Goal: Complete application form

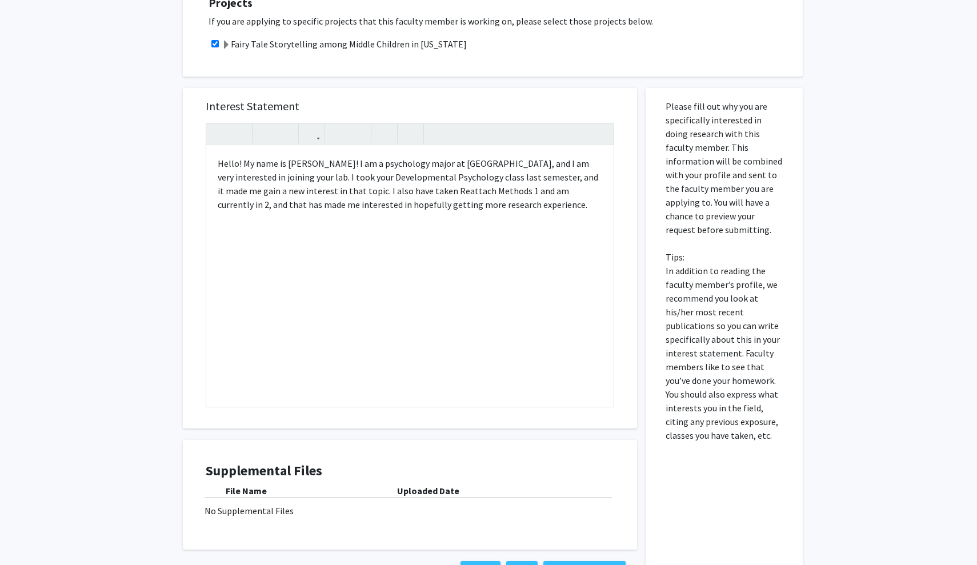
scroll to position [515, 0]
click at [499, 199] on div "Hello! My name is [PERSON_NAME]! I am a psychology major at [GEOGRAPHIC_DATA], …" at bounding box center [409, 277] width 407 height 262
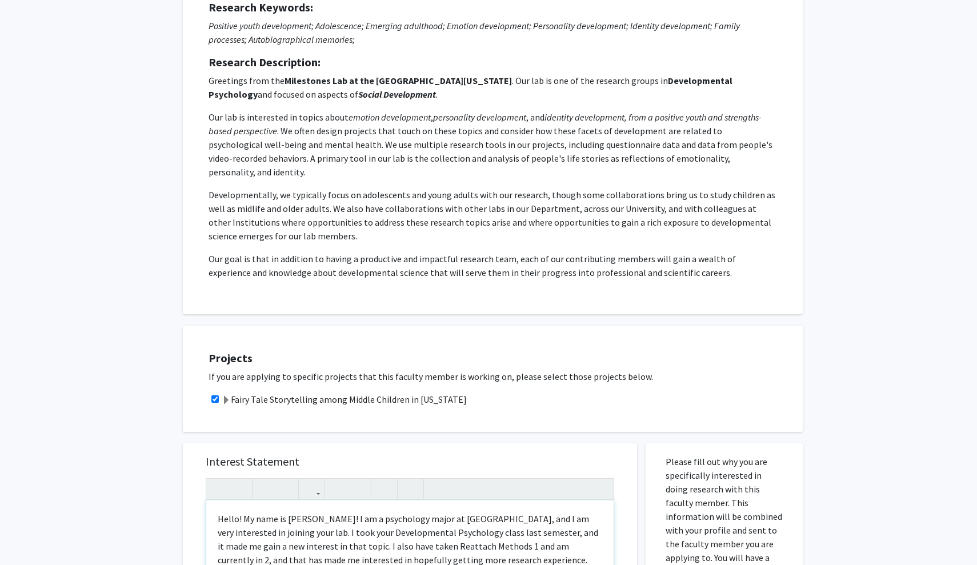
scroll to position [161, 0]
drag, startPoint x: 205, startPoint y: 115, endPoint x: 664, endPoint y: 289, distance: 491.7
click at [664, 289] on div "Request for [PERSON_NAME] Departments: Psychological Sciences Research Keywords…" at bounding box center [493, 112] width 620 height 403
copy p "Lor ips do sitametcon ad elitse doeiu tempori utlaboreetd , magnaaliqua enimadm…"
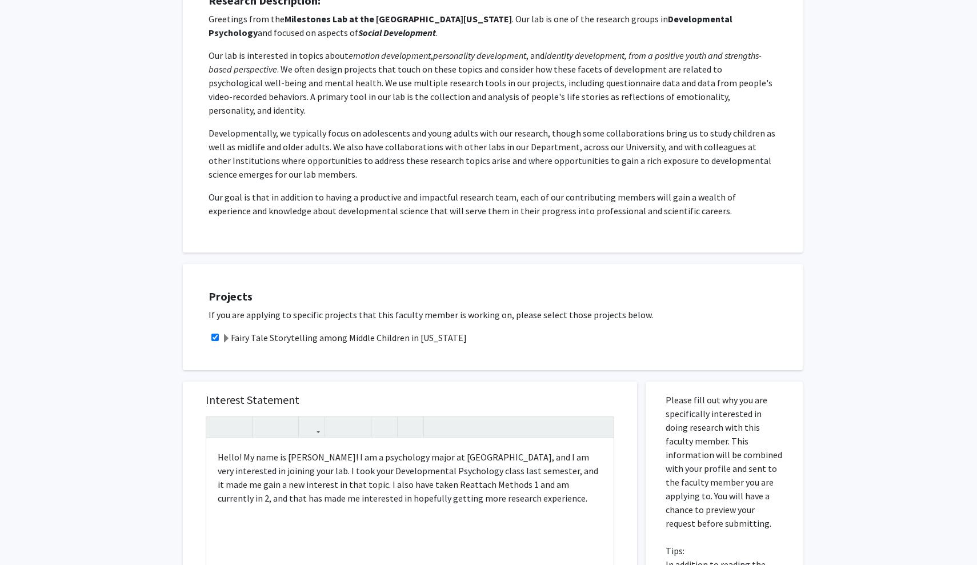
scroll to position [225, 0]
click at [510, 488] on div "Hello! My name is [PERSON_NAME]! I am a psychology major at [GEOGRAPHIC_DATA], …" at bounding box center [409, 568] width 407 height 262
click at [406, 472] on div "Hello! My name is [PERSON_NAME]! I am a psychology major at [GEOGRAPHIC_DATA], …" at bounding box center [409, 568] width 407 height 262
click at [522, 486] on div "Hello! My name is [PERSON_NAME]! I am a psychology major at [GEOGRAPHIC_DATA], …" at bounding box center [409, 568] width 407 height 262
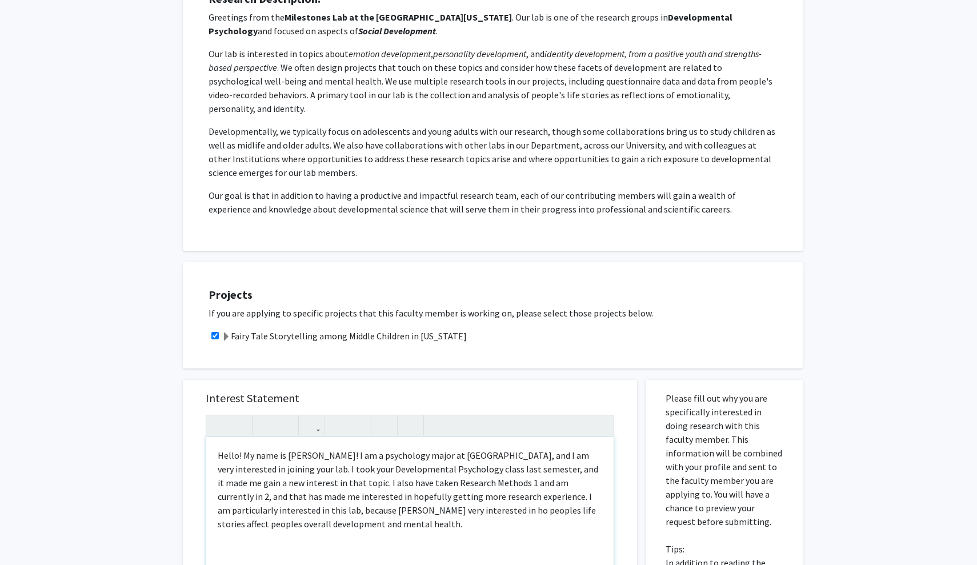
click at [276, 500] on div "Hello! My name is [PERSON_NAME]! I am a psychology major at [GEOGRAPHIC_DATA], …" at bounding box center [409, 568] width 407 height 262
click at [331, 505] on div "Hello! My name is [PERSON_NAME]! I am a psychology major at [GEOGRAPHIC_DATA], …" at bounding box center [409, 568] width 407 height 262
click at [362, 497] on div "Hello! My name is [PERSON_NAME]! I am a psychology major at [GEOGRAPHIC_DATA], …" at bounding box center [409, 568] width 407 height 262
click at [499, 500] on div "Hello! My name is [PERSON_NAME]! I am a psychology major at [GEOGRAPHIC_DATA], …" at bounding box center [409, 568] width 407 height 262
click at [407, 523] on div "Hello! My name is [PERSON_NAME]! I am a psychology major at [GEOGRAPHIC_DATA], …" at bounding box center [409, 568] width 407 height 262
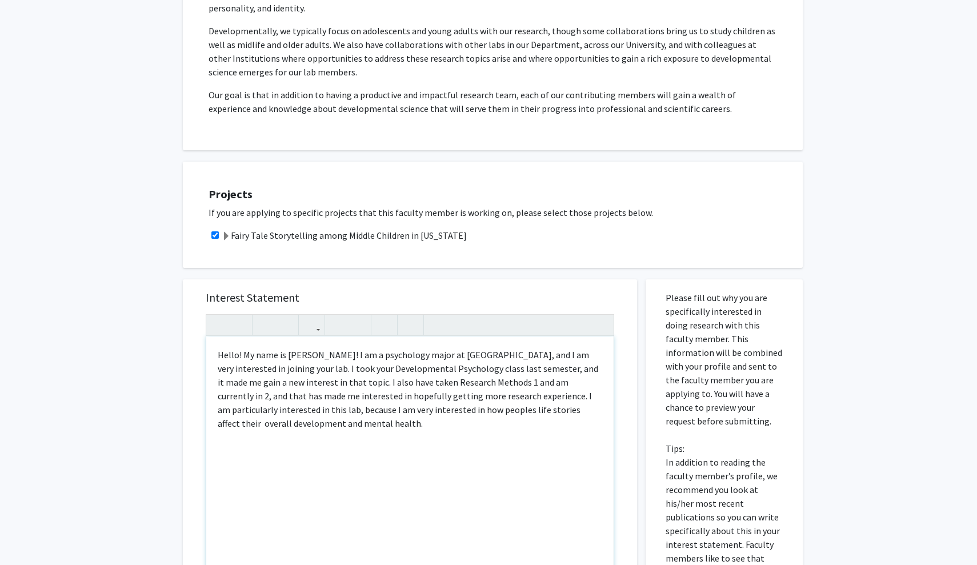
scroll to position [327, 0]
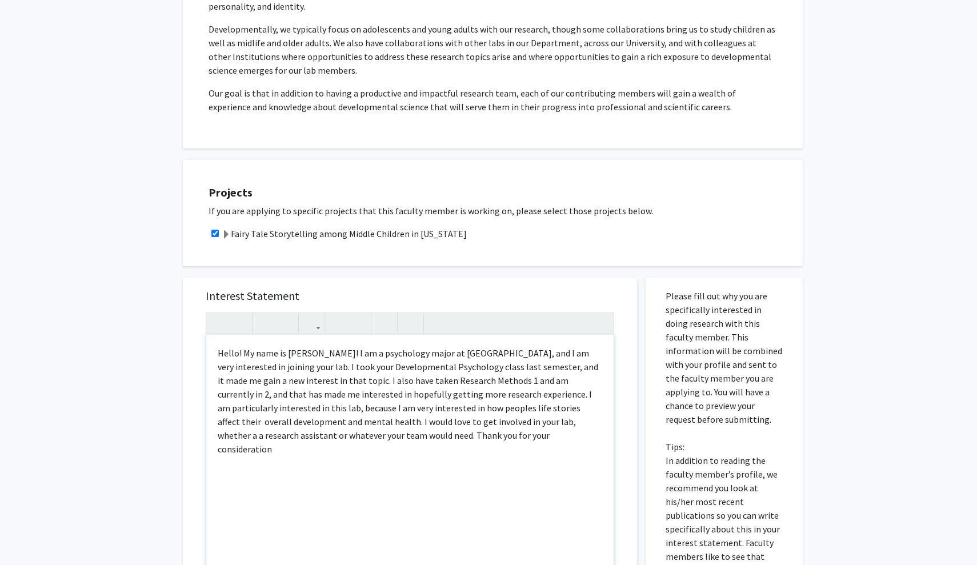
type textarea "Hello! My name is [PERSON_NAME]! I am a psychology major at [GEOGRAPHIC_DATA], …"
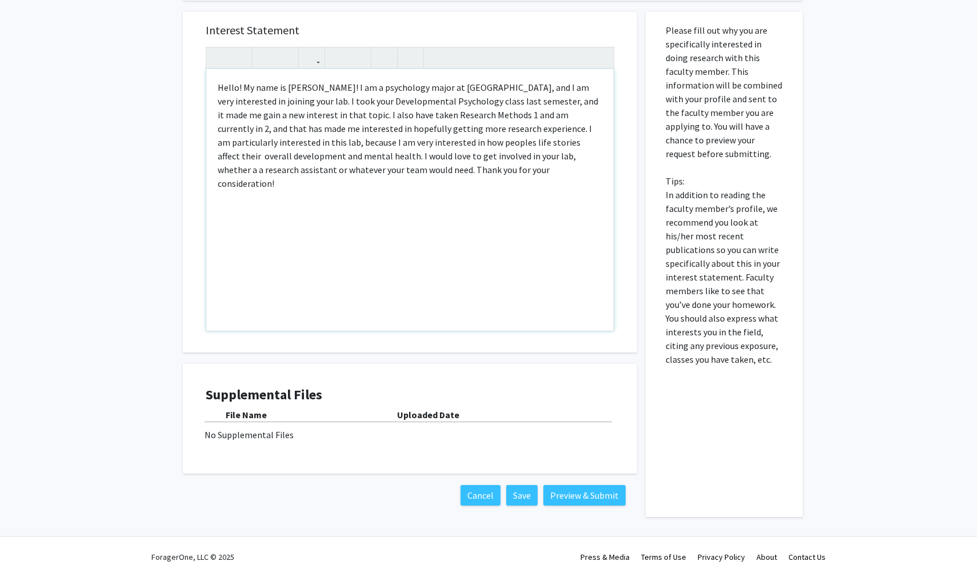
scroll to position [592, 0]
click at [598, 486] on button "Preview & Submit" at bounding box center [584, 496] width 82 height 21
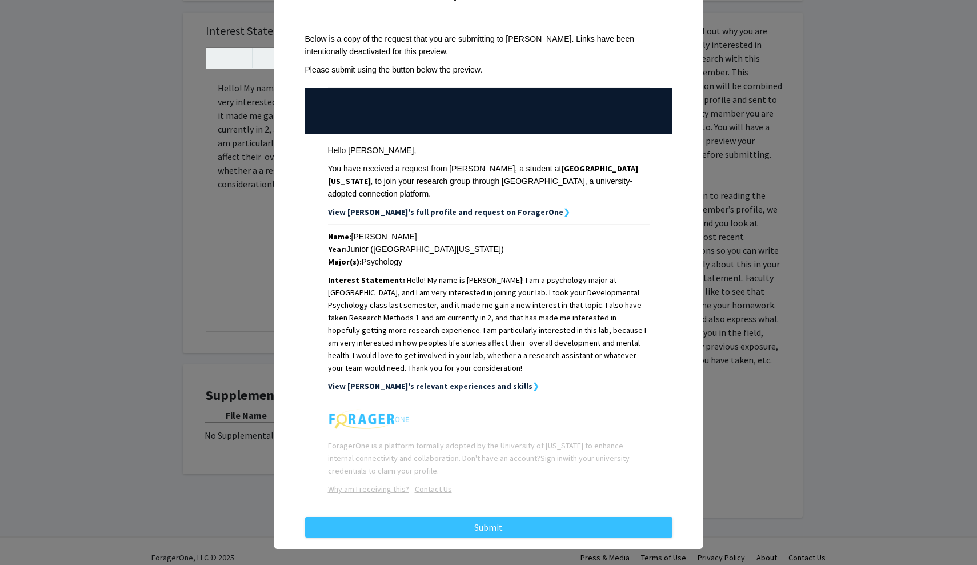
scroll to position [38, 0]
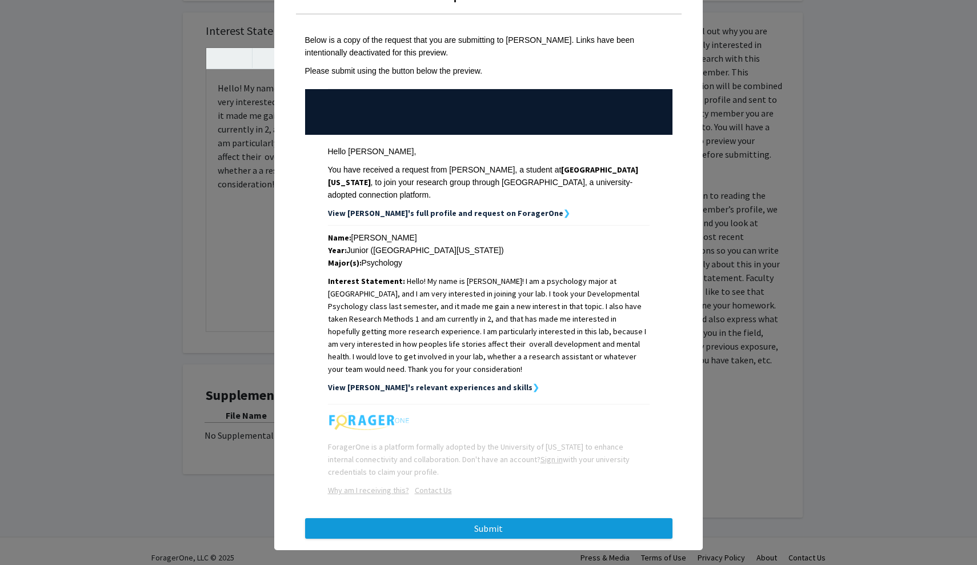
click at [551, 518] on button "Submit" at bounding box center [488, 528] width 367 height 21
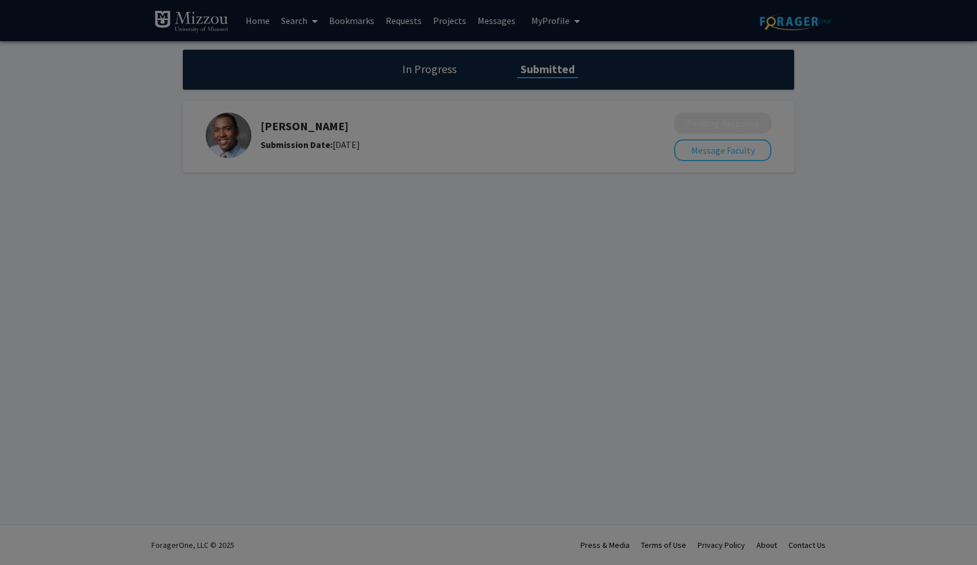
click at [582, 203] on div at bounding box center [488, 282] width 977 height 565
click at [325, 31] on div at bounding box center [488, 282] width 977 height 565
